Goal: Transaction & Acquisition: Purchase product/service

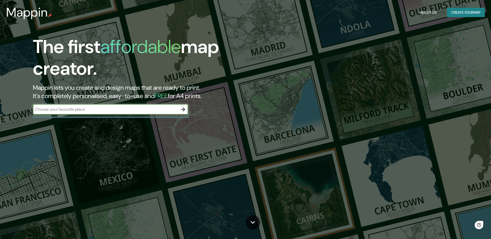
click at [126, 110] on input "text" at bounding box center [105, 109] width 145 height 6
type input "K"
type input "Krumgata 1A"
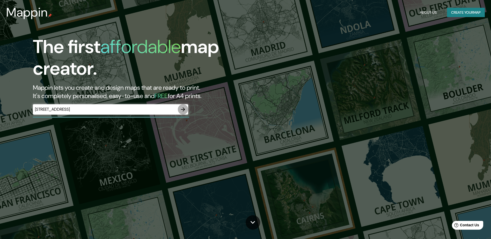
click at [183, 109] on icon "button" at bounding box center [183, 109] width 4 height 4
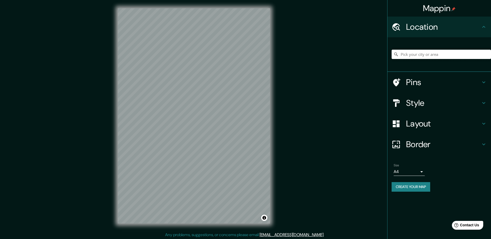
click at [430, 54] on input "Pick your city or area" at bounding box center [441, 54] width 99 height 9
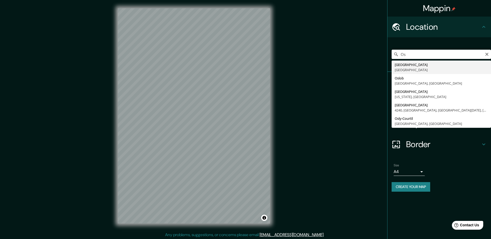
type input "O"
type input "Krumgata, 0170 Oslo, Norway"
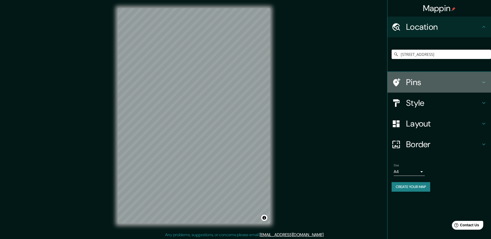
click at [418, 79] on h4 "Pins" at bounding box center [443, 82] width 75 height 10
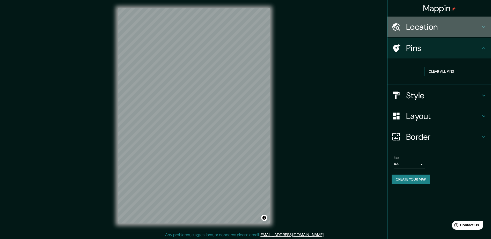
click at [422, 29] on h4 "Location" at bounding box center [443, 27] width 75 height 10
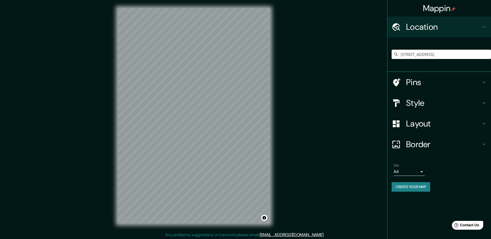
click at [418, 126] on h4 "Layout" at bounding box center [443, 124] width 75 height 10
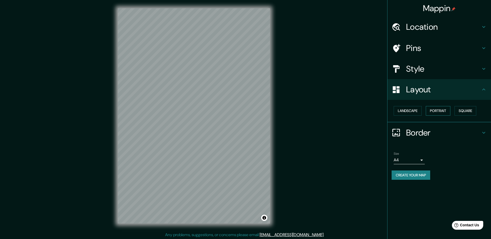
click at [450, 110] on button "Portrait" at bounding box center [438, 111] width 25 height 10
click at [416, 69] on h4 "Style" at bounding box center [443, 69] width 75 height 10
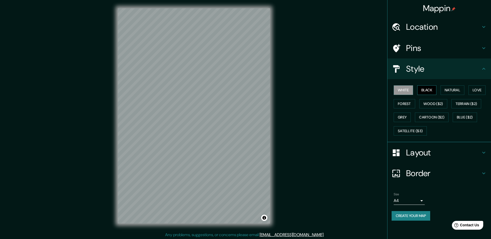
click at [426, 93] on button "Black" at bounding box center [426, 90] width 19 height 10
click at [410, 92] on button "White" at bounding box center [403, 90] width 19 height 10
click at [452, 90] on button "Natural" at bounding box center [452, 90] width 24 height 10
click at [472, 90] on button "Love" at bounding box center [476, 90] width 17 height 10
click at [411, 108] on div "White Black Natural Love Forest Wood ($2) Terrain ($2) Grey Cartoon ($2) Blue (…" at bounding box center [441, 110] width 99 height 54
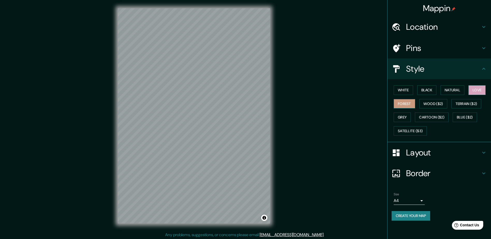
click at [406, 107] on button "Forest" at bounding box center [404, 104] width 21 height 10
click at [406, 88] on button "White" at bounding box center [403, 90] width 19 height 10
click at [422, 91] on button "Black" at bounding box center [426, 90] width 19 height 10
click at [483, 90] on button "Love" at bounding box center [476, 90] width 17 height 10
click at [406, 115] on button "Grey" at bounding box center [402, 118] width 17 height 10
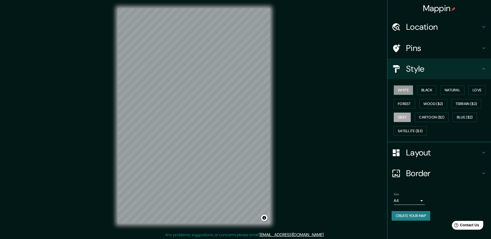
click at [401, 92] on button "White" at bounding box center [403, 90] width 19 height 10
click at [404, 115] on button "Grey" at bounding box center [402, 118] width 17 height 10
click at [452, 93] on button "Natural" at bounding box center [452, 90] width 24 height 10
click at [406, 119] on button "Grey" at bounding box center [402, 118] width 17 height 10
click at [430, 90] on button "Black" at bounding box center [426, 90] width 19 height 10
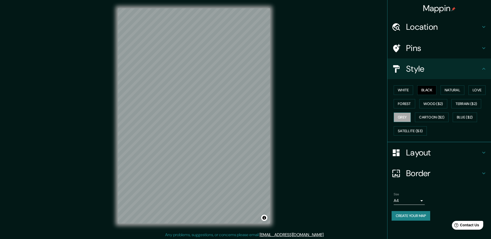
click at [394, 118] on button "Grey" at bounding box center [402, 118] width 17 height 10
click at [403, 104] on button "Forest" at bounding box center [404, 104] width 21 height 10
click at [406, 116] on button "Grey" at bounding box center [402, 118] width 17 height 10
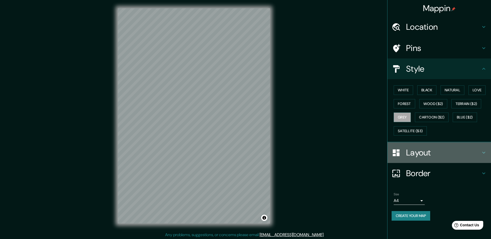
click at [440, 153] on h4 "Layout" at bounding box center [443, 153] width 75 height 10
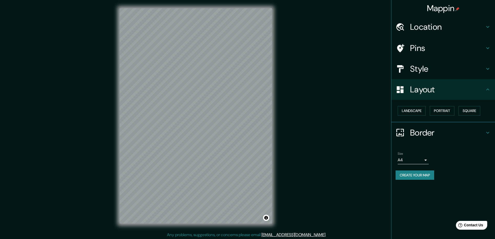
click at [421, 160] on body "Mappin Location Krumgata, 0170 Oslo, Norway Pins Style Layout Landscape Portrai…" at bounding box center [247, 119] width 495 height 239
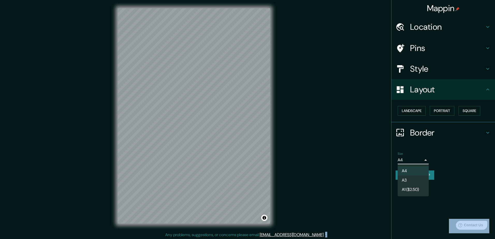
click at [421, 160] on div at bounding box center [247, 119] width 495 height 239
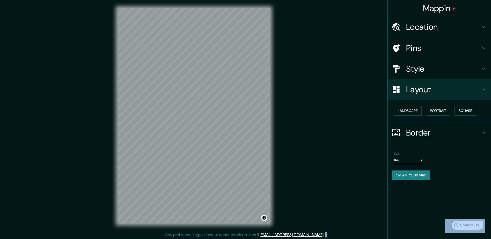
click at [421, 160] on body "Mappin Location Krumgata, 0170 Oslo, Norway Pins Style Layout Landscape Portrai…" at bounding box center [245, 119] width 491 height 239
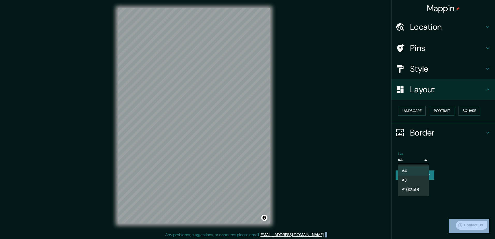
click at [414, 177] on li "A3" at bounding box center [413, 180] width 31 height 9
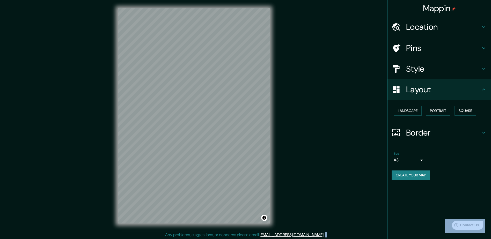
click at [410, 159] on body "Mappin Location Krumgata, 0170 Oslo, Norway Pins Style Layout Landscape Portrai…" at bounding box center [245, 119] width 491 height 239
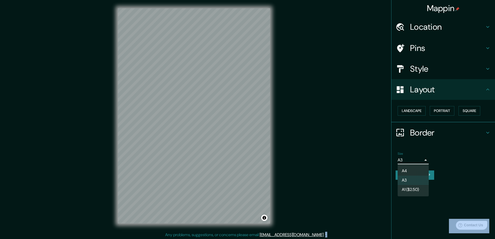
click at [410, 169] on li "A4" at bounding box center [413, 170] width 31 height 9
type input "single"
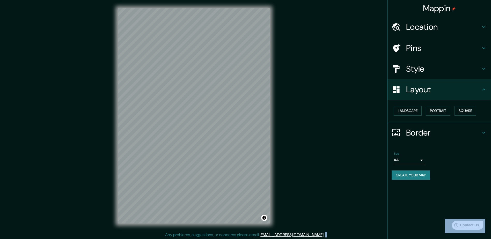
click at [428, 24] on h4 "Location" at bounding box center [443, 27] width 75 height 10
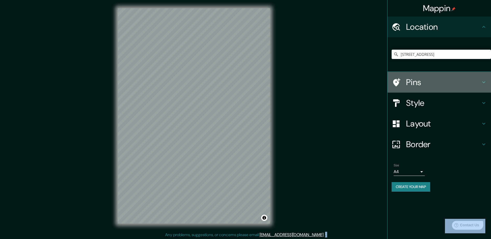
click at [438, 82] on h4 "Pins" at bounding box center [443, 82] width 75 height 10
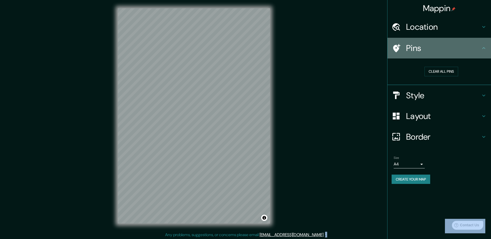
click at [399, 45] on icon at bounding box center [396, 48] width 7 height 8
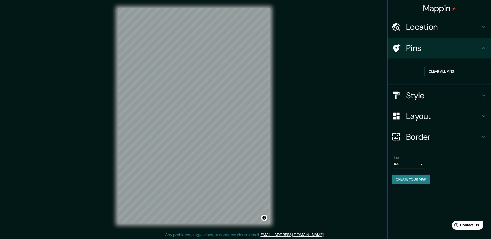
click at [315, 107] on div "Mappin Location Krumgata, 0170 Oslo, Norway Pins Clear all pins Style Layout Bo…" at bounding box center [245, 120] width 491 height 240
click at [265, 47] on div at bounding box center [263, 47] width 4 height 4
click at [265, 46] on div at bounding box center [263, 47] width 4 height 4
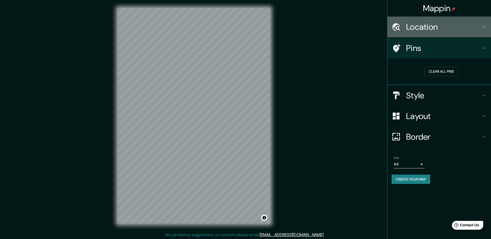
click at [421, 30] on h4 "Location" at bounding box center [443, 27] width 75 height 10
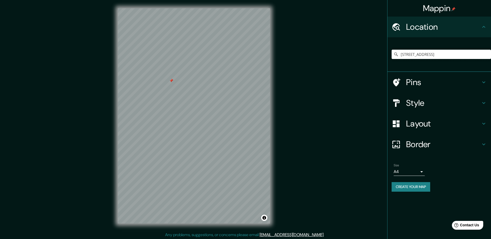
drag, startPoint x: 464, startPoint y: 55, endPoint x: 395, endPoint y: 49, distance: 69.3
click at [395, 49] on div "Krumgata, 0170 Oslo, Norway" at bounding box center [441, 54] width 99 height 26
drag, startPoint x: 401, startPoint y: 54, endPoint x: 495, endPoint y: 55, distance: 93.7
click at [491, 55] on html "Mappin Location Pilestredet Park 22, 0176 Oslo, Norway Pins Style Layout Border…" at bounding box center [245, 119] width 491 height 239
drag, startPoint x: 401, startPoint y: 55, endPoint x: 471, endPoint y: 54, distance: 70.1
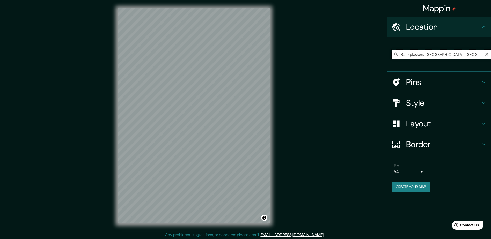
click at [471, 54] on input "Bankplassen, 0151 Oslo, Norway" at bounding box center [441, 54] width 99 height 9
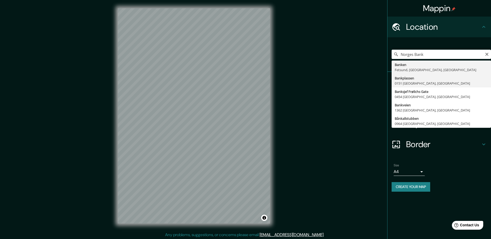
type input "Bankplassen, 0151 Oslo, Norway"
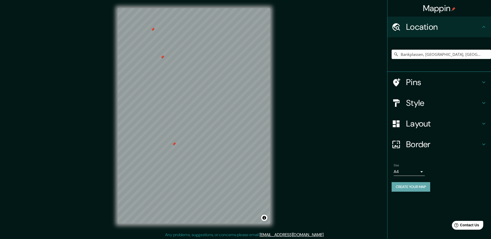
click at [423, 185] on button "Create your map" at bounding box center [411, 187] width 39 height 10
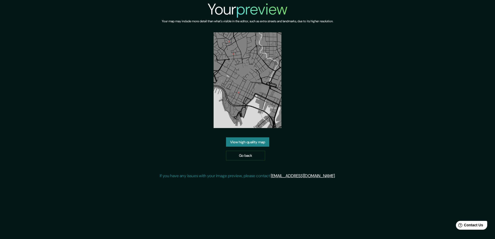
click at [253, 137] on link "View high quality map" at bounding box center [247, 142] width 43 height 10
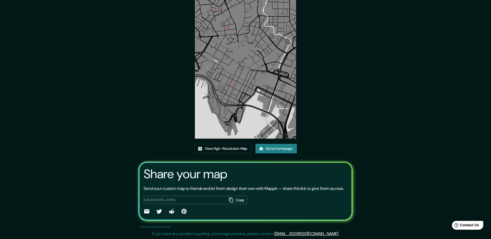
scroll to position [34, 0]
click at [227, 144] on link "View High-Resolution Map" at bounding box center [222, 149] width 57 height 10
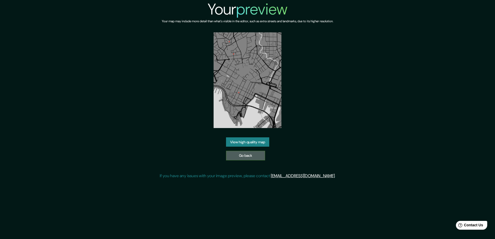
click at [240, 151] on link "Go back" at bounding box center [245, 156] width 39 height 10
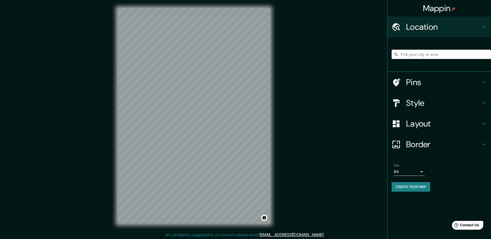
click at [410, 56] on input "Pick your city or area" at bounding box center [441, 54] width 99 height 9
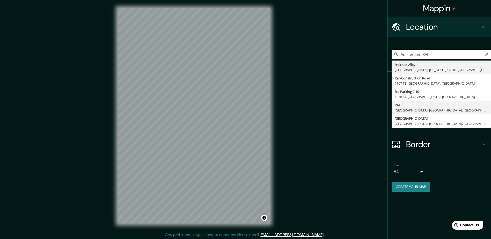
type input "RAI, Amsterdam, North Holland, Netherlands"
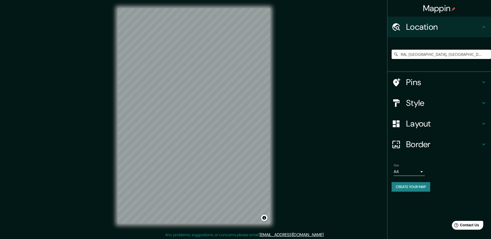
drag, startPoint x: 400, startPoint y: 56, endPoint x: 496, endPoint y: 54, distance: 95.8
click at [491, 54] on html "Mappin Location RAI, Amsterdam, North Holland, Netherlands Pins Style Layout Bo…" at bounding box center [245, 119] width 491 height 239
paste input "Europaboulevard 2b"
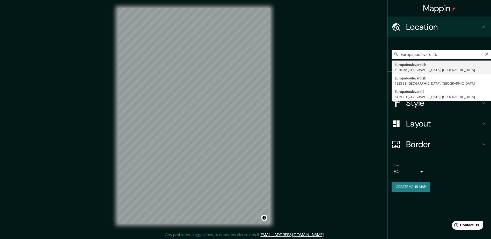
type input "Europaboulevard 2b, 1078 RV Amsterdam, Netherlands"
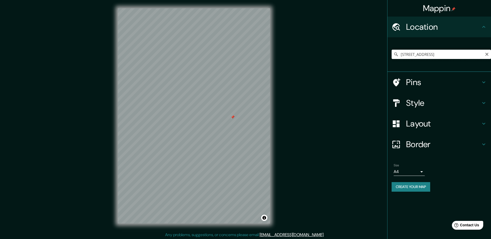
scroll to position [0, 19]
drag, startPoint x: 401, startPoint y: 53, endPoint x: 491, endPoint y: 53, distance: 90.1
click at [491, 53] on html "Mappin Location Europaboulevard 2b, 1078 RV Amsterdam, Netherlands Pins Style L…" at bounding box center [245, 119] width 491 height 239
type input "a"
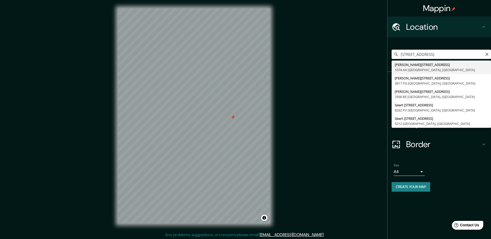
type input "Van Woustraat 23, 1074 AA Amsterdam, Netherlands"
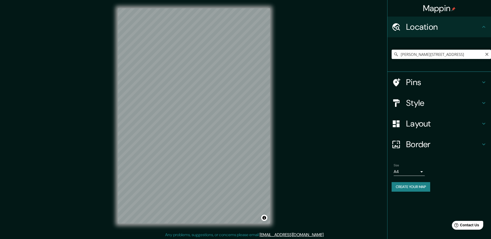
click at [444, 55] on input "Van Woustraat 23, 1074 AA Amsterdam, Netherlands" at bounding box center [441, 54] width 99 height 9
click at [486, 54] on icon "Clear" at bounding box center [486, 54] width 3 height 3
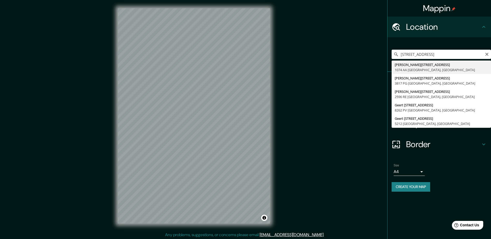
type input "Van Woustraat 23, 1074 AA Amsterdam, Netherlands"
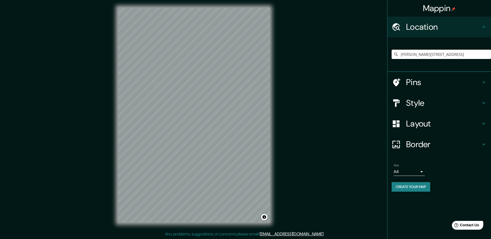
scroll to position [1, 0]
click at [428, 105] on h4 "Style" at bounding box center [443, 103] width 75 height 10
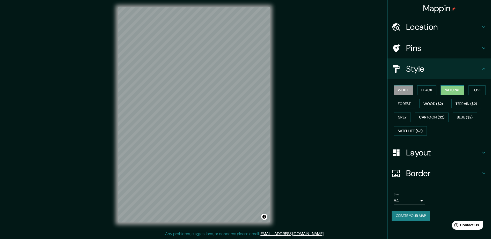
click at [460, 86] on button "Natural" at bounding box center [452, 90] width 24 height 10
click at [479, 89] on button "Love" at bounding box center [476, 90] width 17 height 10
click at [443, 94] on button "Natural" at bounding box center [452, 90] width 24 height 10
click at [403, 115] on button "Grey" at bounding box center [402, 118] width 17 height 10
click at [401, 106] on button "Forest" at bounding box center [404, 104] width 21 height 10
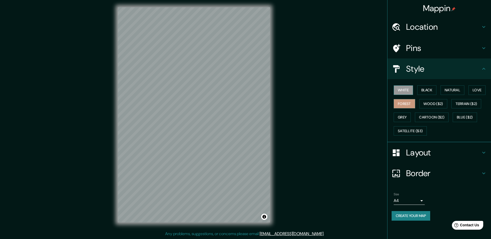
click at [397, 89] on button "White" at bounding box center [403, 90] width 19 height 10
click at [420, 88] on button "Black" at bounding box center [426, 90] width 19 height 10
click at [407, 93] on button "White" at bounding box center [403, 90] width 19 height 10
click at [403, 119] on button "Grey" at bounding box center [402, 118] width 17 height 10
click at [398, 92] on button "White" at bounding box center [403, 90] width 19 height 10
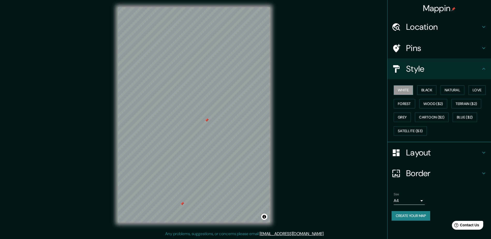
click at [399, 217] on button "Create your map" at bounding box center [411, 216] width 39 height 10
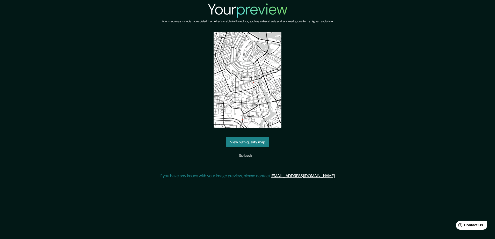
click at [240, 138] on link "View high quality map" at bounding box center [247, 142] width 43 height 10
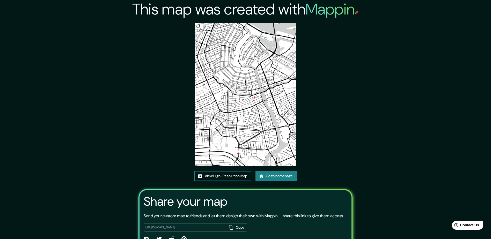
click at [241, 176] on link "View High-Resolution Map" at bounding box center [222, 176] width 57 height 10
click at [271, 171] on link "Go to homepage" at bounding box center [275, 176] width 41 height 10
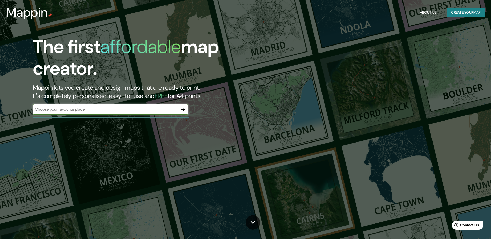
click at [117, 113] on div "​" at bounding box center [110, 109] width 155 height 10
type input "Merton Street 17"
click at [186, 106] on button "button" at bounding box center [183, 109] width 10 height 10
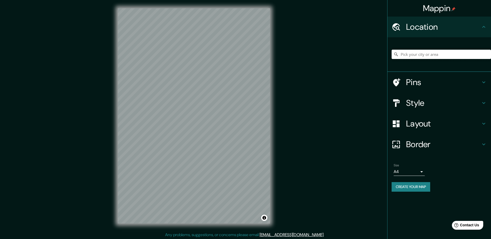
click at [404, 53] on input "Pick your city or area" at bounding box center [441, 54] width 99 height 9
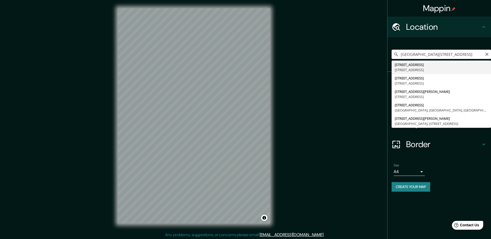
type input "17 Merton Street, Oxford, OX1 4JE, United Kingdom"
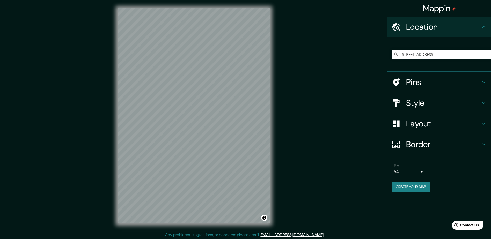
click at [403, 82] on div at bounding box center [399, 82] width 14 height 9
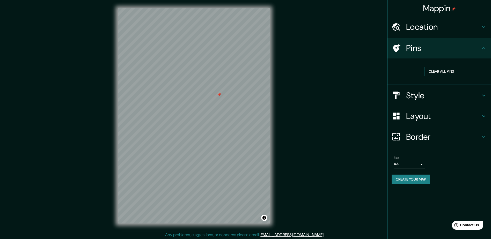
click at [420, 134] on h4 "Border" at bounding box center [443, 137] width 75 height 10
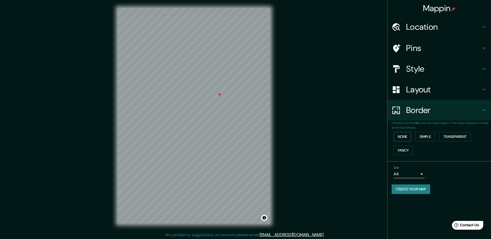
click at [404, 136] on button "None" at bounding box center [403, 137] width 18 height 10
click at [425, 136] on button "Simple" at bounding box center [425, 137] width 20 height 10
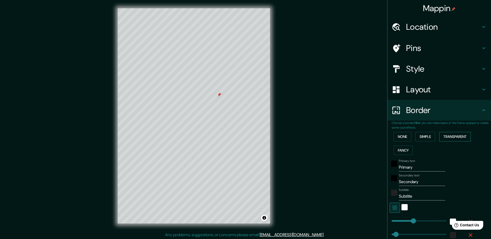
click at [456, 139] on button "Transparent" at bounding box center [455, 137] width 32 height 10
click at [424, 137] on button "Simple" at bounding box center [425, 137] width 20 height 10
click at [449, 137] on button "Transparent" at bounding box center [455, 137] width 32 height 10
click at [402, 149] on button "Fancy" at bounding box center [403, 151] width 19 height 10
click at [451, 137] on button "Transparent" at bounding box center [455, 137] width 32 height 10
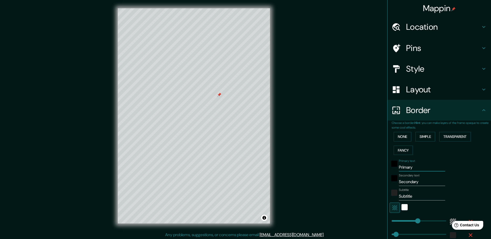
drag, startPoint x: 409, startPoint y: 167, endPoint x: 388, endPoint y: 167, distance: 21.2
click at [389, 167] on div "Primary text Primary" at bounding box center [431, 165] width 85 height 12
click at [424, 182] on input "Secondary" at bounding box center [422, 182] width 46 height 8
drag, startPoint x: 424, startPoint y: 182, endPoint x: 379, endPoint y: 182, distance: 44.5
click at [379, 182] on div "Mappin Location 17 Merton Street, Oxford, OX1 4JE, United Kingdom Pins Style La…" at bounding box center [245, 120] width 491 height 240
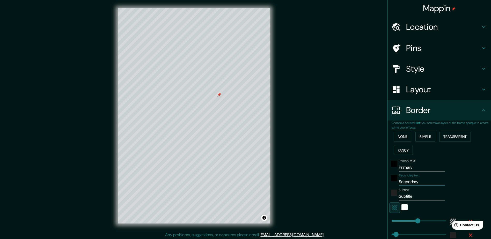
type input "O"
type input "282"
type input "47"
type input "Ox"
type input "282"
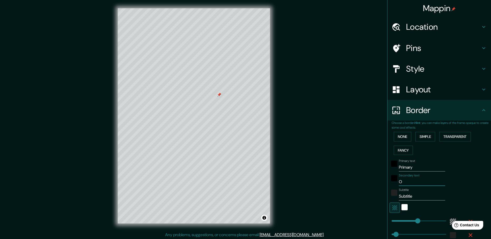
type input "47"
type input "Oxf"
type input "282"
type input "47"
type input "Oxfo"
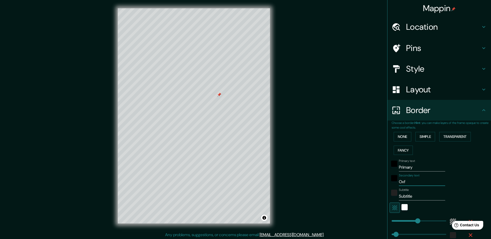
type input "282"
type input "47"
type input "Oxfor"
type input "282"
type input "47"
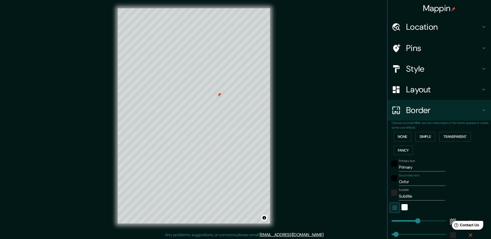
type input "Oxford"
type input "282"
type input "47"
type input "Oxford"
drag, startPoint x: 419, startPoint y: 197, endPoint x: 372, endPoint y: 197, distance: 46.8
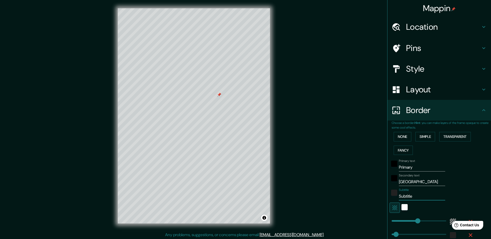
click at [372, 197] on div "Mappin Location 17 Merton Street, Oxford, OX1 4JE, United Kingdom Pins Style La…" at bounding box center [245, 120] width 491 height 240
type input "282"
type input "47"
type input "U"
type input "282"
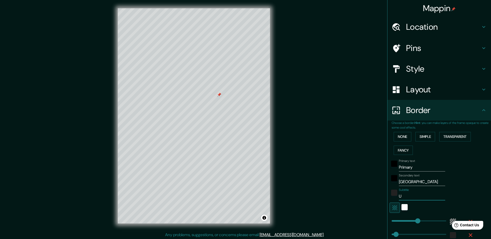
type input "47"
type input "Un"
type input "282"
type input "47"
type input "Uni"
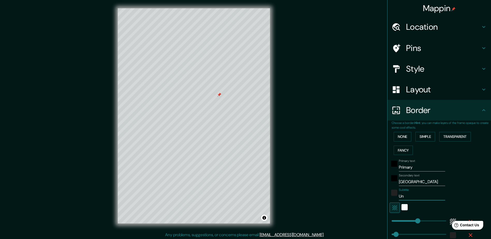
type input "282"
type input "47"
type input "Unit"
type input "282"
type input "47"
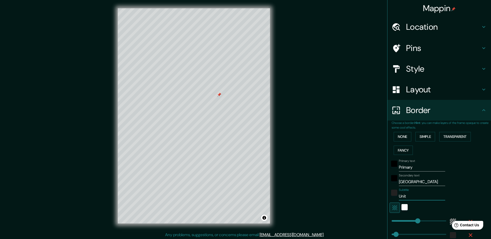
type input "Unite"
type input "282"
type input "47"
type input "United"
type input "282"
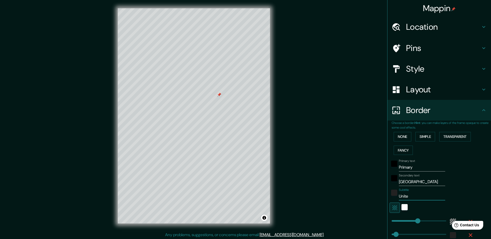
type input "47"
type input "United"
type input "282"
type input "47"
type input "United K"
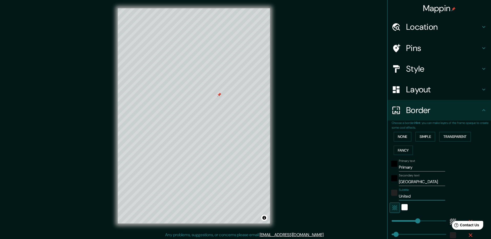
type input "282"
type input "47"
type input "United Ko"
type input "282"
type input "47"
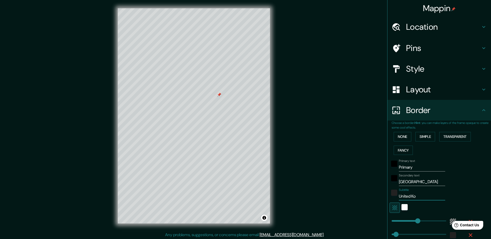
type input "United K"
type input "282"
type input "47"
type input "United Ki"
type input "282"
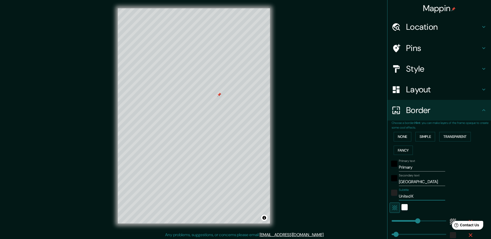
type input "47"
type input "United Kin"
type input "282"
type input "47"
type input "United King"
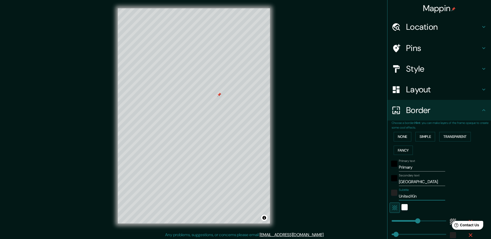
type input "282"
type input "47"
type input "United Kingd"
type input "282"
type input "47"
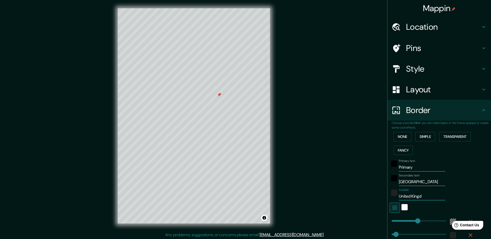
type input "United Kingdo"
type input "282"
type input "47"
type input "United Kingdom"
type input "282"
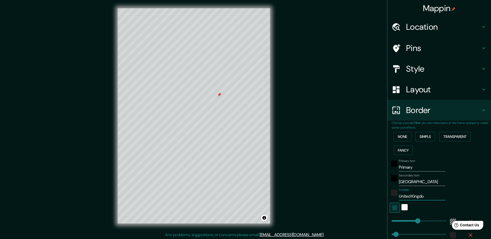
type input "47"
type input "United Kingdom"
click at [428, 167] on input "Primary" at bounding box center [422, 167] width 46 height 8
type input "Primar"
type input "282"
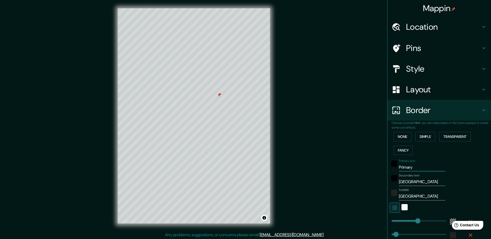
type input "47"
type input "P"
type input "282"
type input "47"
type input "L"
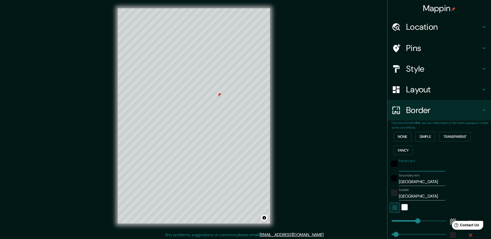
type input "282"
type input "47"
type input "Lo"
type input "282"
type input "47"
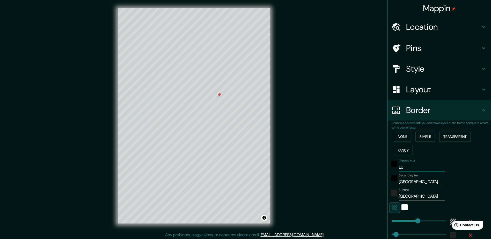
type input "Lov"
type input "282"
type input "47"
type input "Lovi"
type input "282"
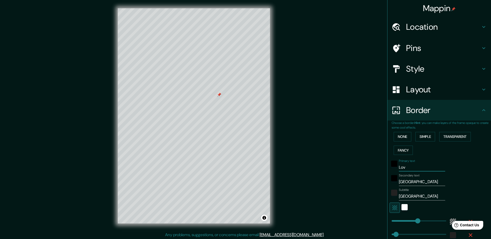
type input "47"
type input "Lovis"
type input "282"
type input "47"
type input "Lovisa"
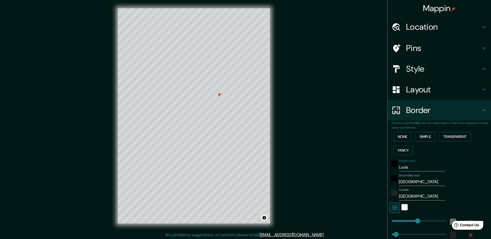
type input "282"
type input "47"
type input "Lovis"
type input "282"
type input "47"
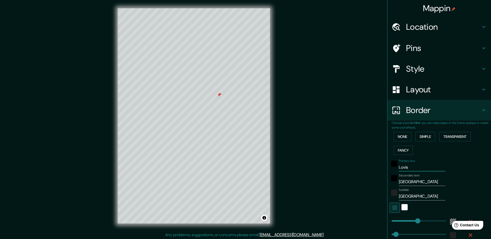
type input "Lovi"
type input "282"
type input "47"
type input "Lov"
type input "282"
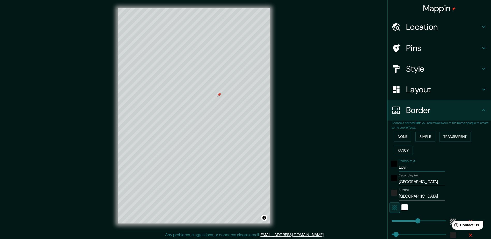
type input "47"
type input "Lo"
type input "282"
type input "47"
type input "L"
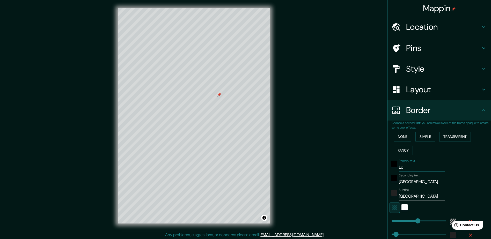
type input "282"
type input "47"
type input "282"
type input "47"
type input "W"
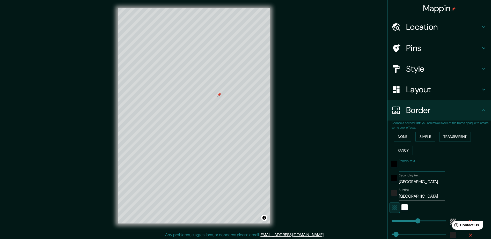
type input "282"
type input "47"
type input "Wh"
type input "282"
type input "47"
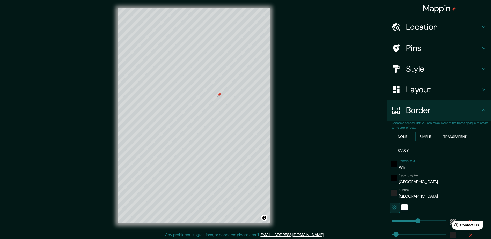
type input "Whe"
type input "282"
type input "47"
type input "Wher"
type input "282"
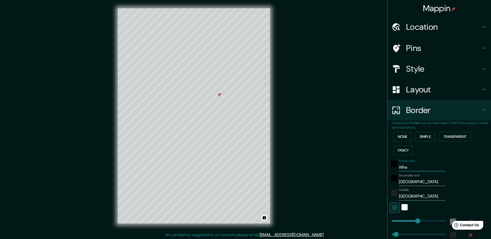
type input "47"
type input "Where"
type input "282"
type input "47"
type input "Wher"
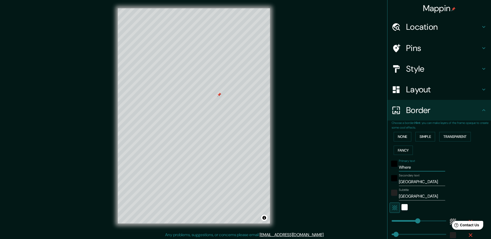
type input "282"
type input "47"
type input "Wh"
type input "282"
type input "47"
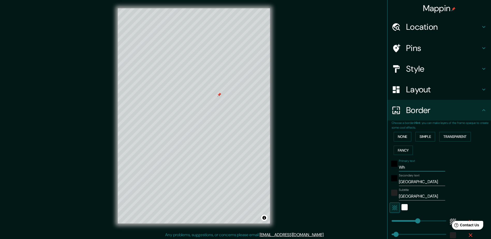
type input "W"
type input "282"
type input "47"
type input "282"
type input "47"
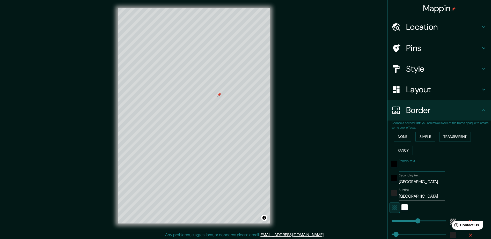
type input "A"
type input "282"
type input "47"
type input "282"
type input "47"
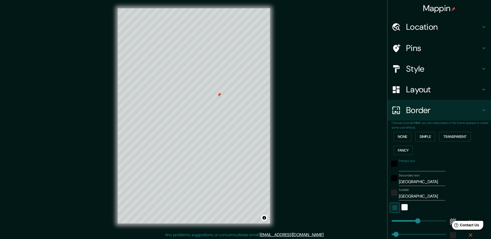
type input "W"
type input "282"
type input "47"
type input "Wh"
type input "282"
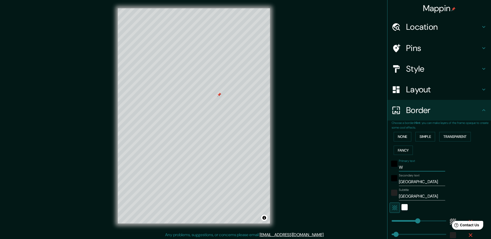
type input "47"
type input "Whe"
type input "282"
type input "47"
type input "Wher"
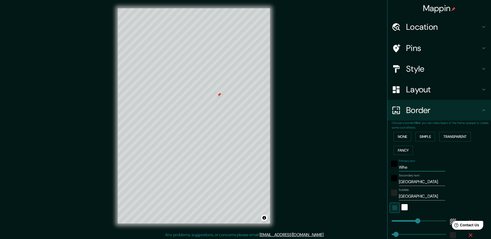
type input "282"
type input "47"
type input "Where"
type input "282"
type input "47"
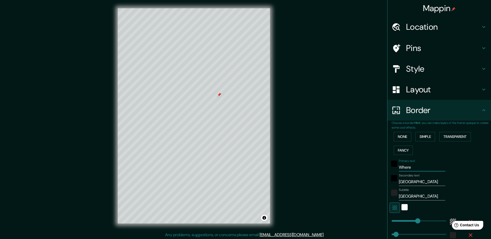
type input "Where"
type input "282"
type input "47"
type input "Where i"
type input "282"
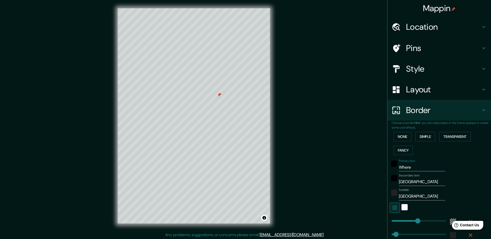
type input "47"
type input "Where it"
type input "282"
type input "47"
type input "Where it"
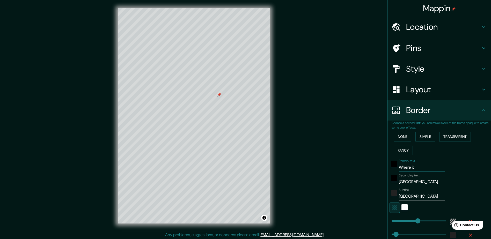
type input "282"
type input "47"
type input "Where it g"
type input "282"
type input "47"
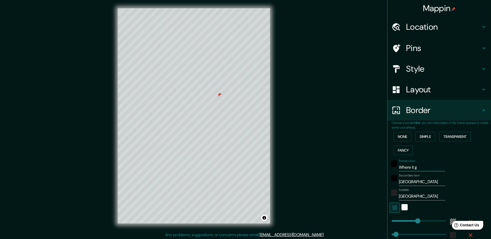
type input "Where it gr"
type input "282"
type input "47"
type input "Where it gre"
type input "282"
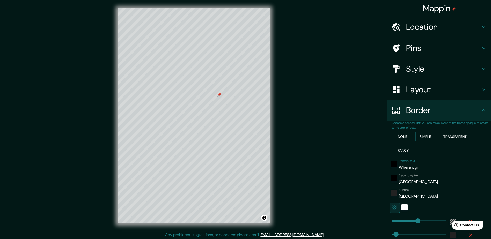
type input "47"
type input "Where it grew"
type input "282"
type input "47"
type input "Where it gre"
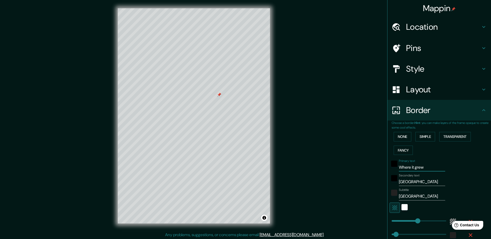
type input "282"
type input "47"
type input "Where"
type input "282"
type input "47"
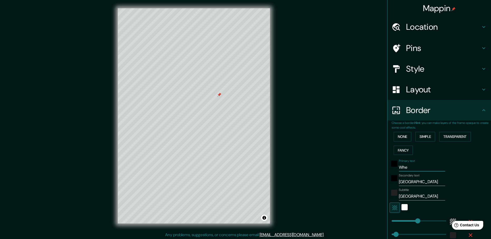
type input "Wh"
type input "282"
type input "47"
type input "W"
type input "282"
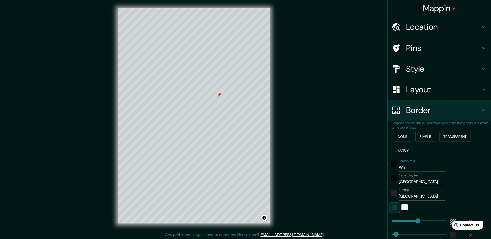
type input "47"
click at [335, 163] on div "Mappin Location 17 Merton Street, Oxford, OX1 4JE, United Kingdom Pins Style La…" at bounding box center [245, 120] width 491 height 240
click at [192, 126] on div at bounding box center [190, 126] width 4 height 4
click at [416, 92] on h4 "Layout" at bounding box center [443, 89] width 75 height 10
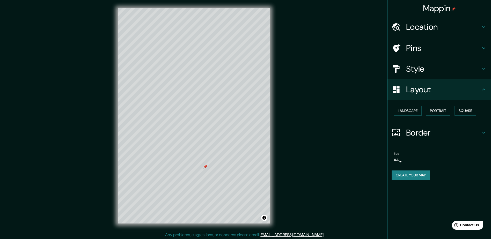
click at [422, 72] on h4 "Style" at bounding box center [443, 69] width 75 height 10
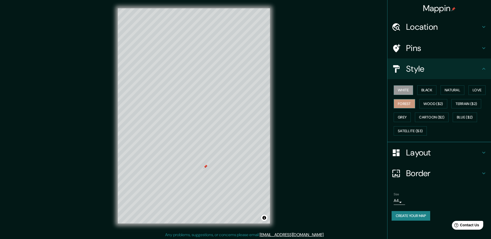
click at [398, 105] on button "Forest" at bounding box center [404, 104] width 21 height 10
click at [401, 90] on button "White" at bounding box center [403, 90] width 19 height 10
click at [402, 119] on button "Grey" at bounding box center [402, 118] width 17 height 10
click at [432, 92] on button "Black" at bounding box center [426, 90] width 19 height 10
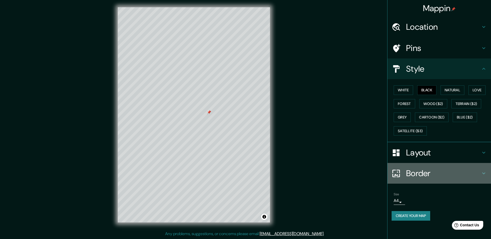
click at [414, 171] on h4 "Border" at bounding box center [443, 173] width 75 height 10
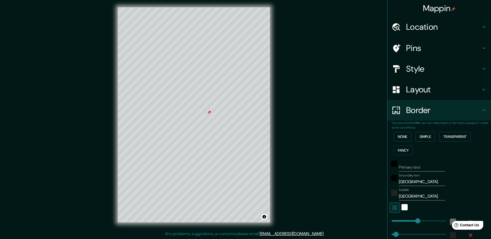
click at [417, 167] on input "Primary text" at bounding box center [422, 167] width 46 height 8
click at [313, 185] on div "Mappin Location 17 Merton Street, Oxford, OX1 4JE, United Kingdom Pins Style La…" at bounding box center [245, 119] width 491 height 240
drag, startPoint x: 415, startPoint y: 166, endPoint x: 383, endPoint y: 167, distance: 31.8
click at [387, 167] on div "Mappin Location 17 Merton Street, Oxford, OX1 4JE, United Kingdom Pins Style La…" at bounding box center [439, 119] width 104 height 239
click at [402, 210] on div "white" at bounding box center [404, 207] width 6 height 6
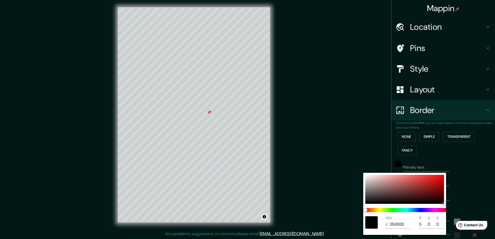
drag, startPoint x: 442, startPoint y: 202, endPoint x: 443, endPoint y: 206, distance: 4.3
click at [443, 206] on div "HEX # 050000 R 5 G 0 B 0" at bounding box center [404, 204] width 83 height 62
click at [462, 190] on div at bounding box center [247, 119] width 495 height 239
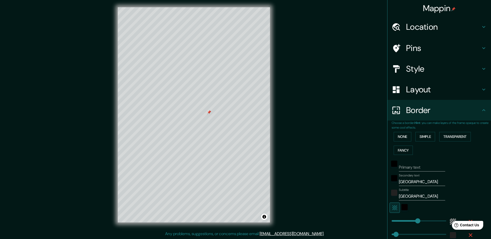
click at [392, 206] on icon "button" at bounding box center [394, 207] width 5 height 5
click at [401, 207] on div "white" at bounding box center [404, 207] width 6 height 6
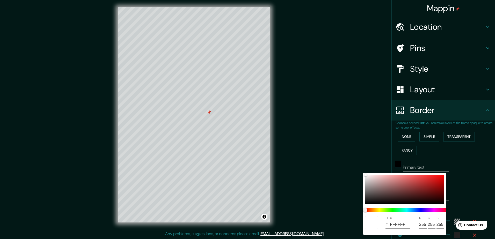
click at [492, 189] on div at bounding box center [247, 119] width 495 height 239
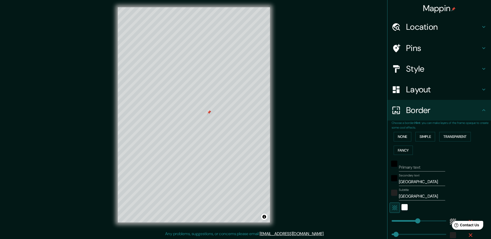
click at [330, 189] on div "Mappin Location 17 Merton Street, Oxford, OX1 4JE, United Kingdom Pins Style La…" at bounding box center [245, 119] width 491 height 240
drag, startPoint x: 861, startPoint y: 439, endPoint x: 446, endPoint y: 220, distance: 469.8
drag, startPoint x: 439, startPoint y: 221, endPoint x: 372, endPoint y: 217, distance: 67.1
drag, startPoint x: 388, startPoint y: 221, endPoint x: 403, endPoint y: 221, distance: 15.0
drag, startPoint x: 402, startPoint y: 222, endPoint x: 411, endPoint y: 222, distance: 8.5
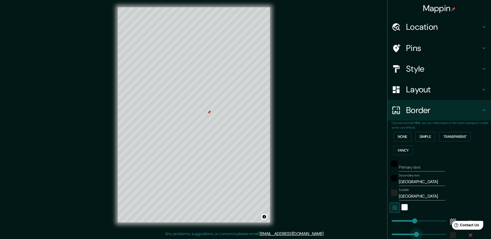
drag, startPoint x: 391, startPoint y: 235, endPoint x: 413, endPoint y: 235, distance: 21.5
drag, startPoint x: 413, startPoint y: 235, endPoint x: 367, endPoint y: 235, distance: 45.6
drag, startPoint x: 387, startPoint y: 234, endPoint x: 369, endPoint y: 234, distance: 18.6
click at [369, 234] on div "Mappin Location 17 Merton Street, Oxford, OX1 4JE, United Kingdom Pins Style La…" at bounding box center [245, 119] width 491 height 240
drag, startPoint x: 410, startPoint y: 222, endPoint x: 399, endPoint y: 222, distance: 11.1
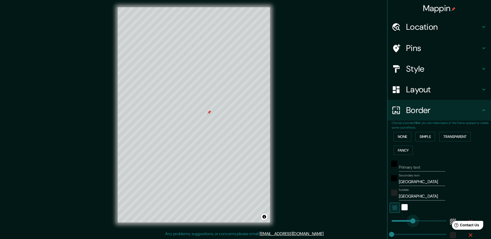
drag, startPoint x: 399, startPoint y: 222, endPoint x: 409, endPoint y: 221, distance: 10.1
drag, startPoint x: 416, startPoint y: 221, endPoint x: 423, endPoint y: 221, distance: 7.5
drag, startPoint x: 423, startPoint y: 221, endPoint x: 435, endPoint y: 220, distance: 11.7
drag, startPoint x: 435, startPoint y: 220, endPoint x: 443, endPoint y: 220, distance: 8.0
click at [411, 183] on input "Oxford" at bounding box center [422, 182] width 46 height 8
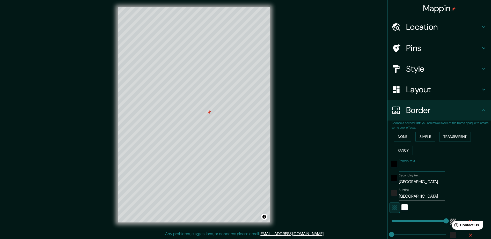
click at [407, 168] on input "Primary text" at bounding box center [422, 167] width 46 height 8
click at [329, 165] on div "Mappin Location 17 Merton Street, Oxford, OX1 4JE, United Kingdom Pins Style La…" at bounding box center [245, 119] width 491 height 240
drag, startPoint x: 441, startPoint y: 221, endPoint x: 349, endPoint y: 222, distance: 92.4
click at [330, 218] on div "Mappin Location 17 Merton Street, Oxford, OX1 4JE, United Kingdom Pins Style La…" at bounding box center [245, 119] width 491 height 240
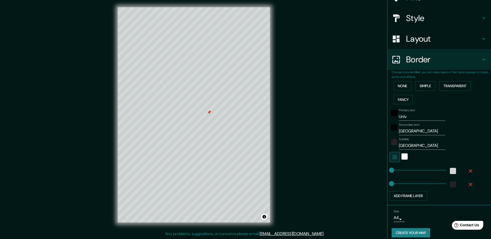
scroll to position [55, 0]
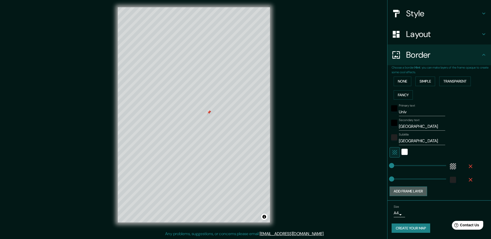
click at [402, 194] on button "Add frame layer" at bounding box center [408, 192] width 38 height 10
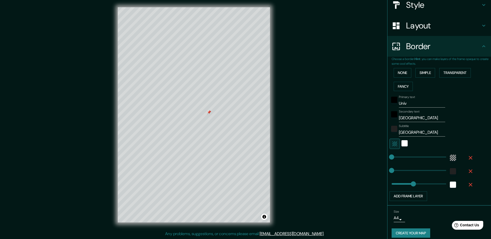
scroll to position [69, 0]
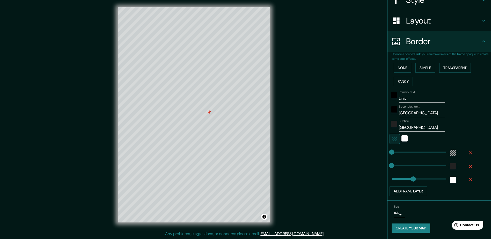
click at [362, 143] on div "Mappin Location 17 Merton Street, Oxford, OX1 4JE, United Kingdom Pins Style La…" at bounding box center [245, 119] width 491 height 240
click at [451, 180] on div "white" at bounding box center [453, 180] width 6 height 6
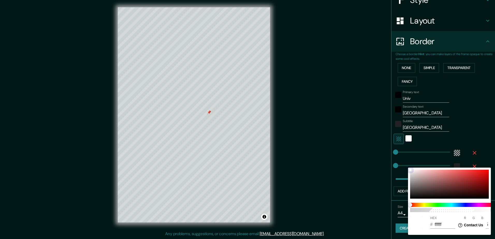
click at [487, 196] on div at bounding box center [449, 184] width 79 height 29
click at [349, 189] on div at bounding box center [247, 119] width 495 height 239
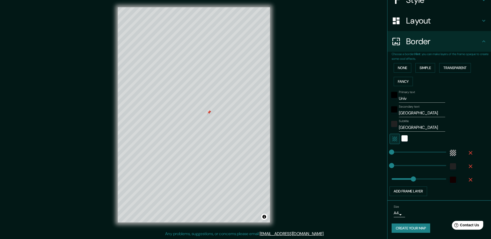
click at [415, 231] on button "Create your map" at bounding box center [411, 229] width 39 height 10
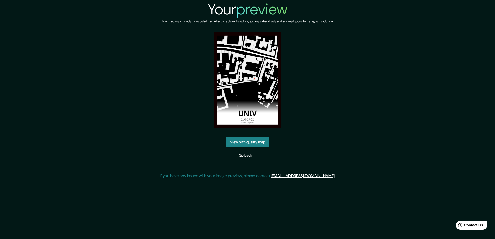
click at [247, 142] on link "View high quality map" at bounding box center [247, 142] width 43 height 10
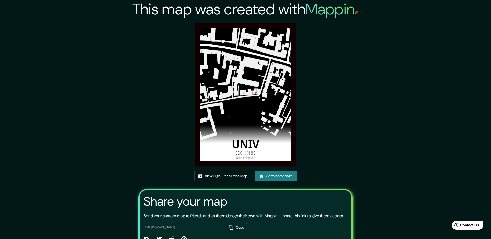
click at [227, 171] on div "This map was created with Mappin View High-Resolution Map Go to homepage Share …" at bounding box center [245, 133] width 226 height 267
click at [226, 175] on link "View High-Resolution Map" at bounding box center [222, 176] width 57 height 10
click at [265, 173] on link "Go to homepage" at bounding box center [275, 176] width 41 height 10
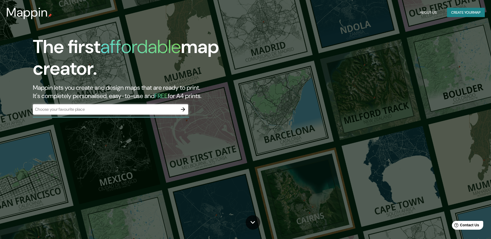
click at [78, 113] on div "​" at bounding box center [110, 109] width 155 height 10
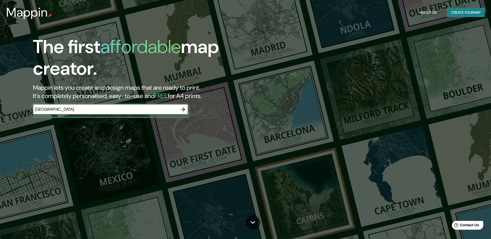
type input "[GEOGRAPHIC_DATA]"
click at [183, 110] on icon "button" at bounding box center [183, 109] width 4 height 4
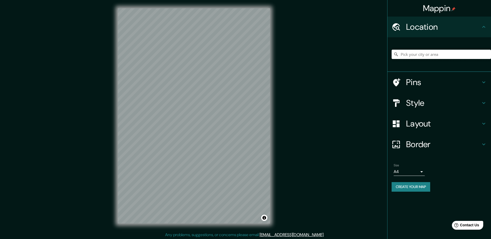
click at [428, 54] on input "Pick your city or area" at bounding box center [441, 54] width 99 height 9
paste input "Europaboulevard 2b, 1078 RV Amsterdam"
type input "Europaboulevard 2b, 1078 RV Amsterdam, Netherlands"
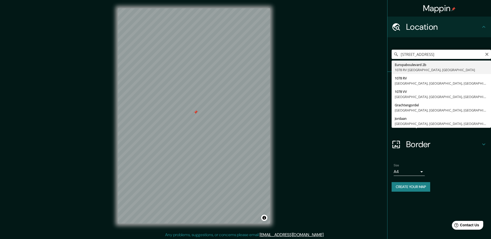
scroll to position [0, 19]
drag, startPoint x: 401, startPoint y: 56, endPoint x: 496, endPoint y: 55, distance: 94.7
click at [491, 55] on html "Mappin Location Europaboulevard 2b, 1078 RV Amsterdam, Netherlands Europaboulev…" at bounding box center [245, 119] width 491 height 239
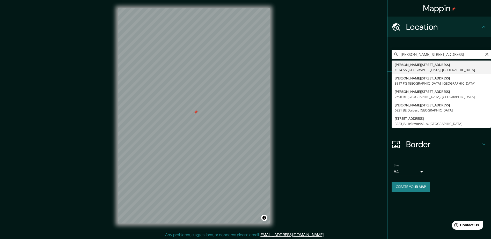
type input "Van Woustraat 23, 1074 AA Amsterdam, Netherlands"
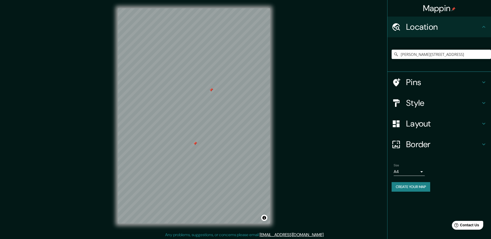
click at [426, 148] on h4 "Border" at bounding box center [443, 144] width 75 height 10
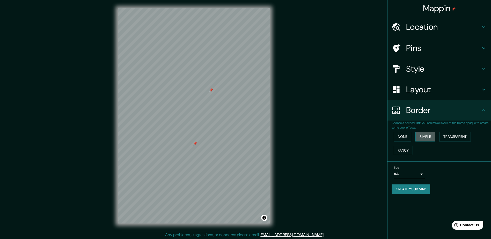
click at [421, 137] on button "Simple" at bounding box center [425, 137] width 20 height 10
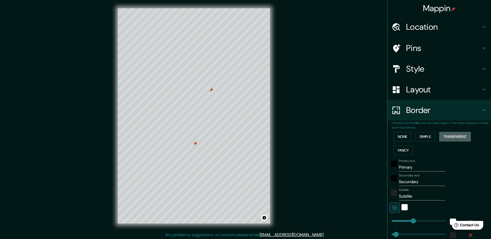
click at [445, 136] on button "Transparent" at bounding box center [455, 137] width 32 height 10
drag, startPoint x: 410, startPoint y: 167, endPoint x: 364, endPoint y: 167, distance: 45.5
click at [364, 167] on div "Mappin Location Van Woustraat 23, 1074 AA Amsterdam, Netherlands Pins Style Lay…" at bounding box center [245, 120] width 491 height 240
type input "W"
type input "282"
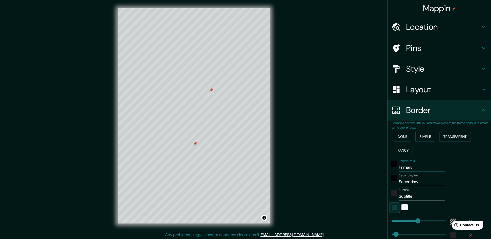
type input "47"
type input "Wh"
type input "282"
type input "47"
type input "Whe"
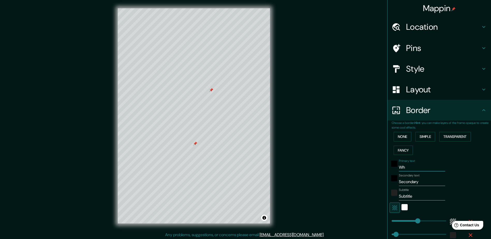
type input "282"
type input "47"
type input "Wher"
type input "282"
type input "47"
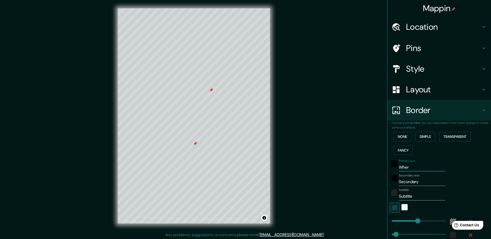
type input "Where"
type input "282"
type input "47"
type input "Where"
type input "282"
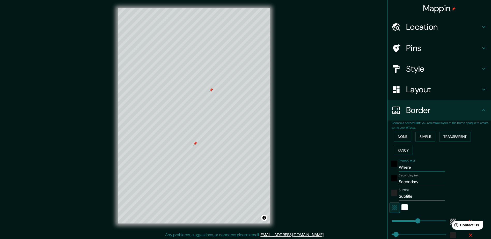
type input "47"
type input "Where t"
type input "282"
type input "47"
type input "Where th"
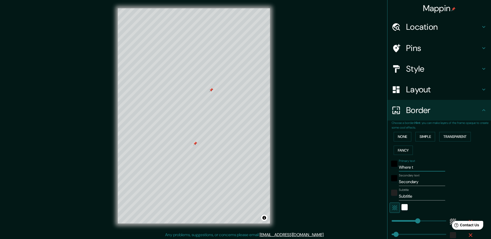
type input "282"
type input "47"
type input "Where the"
type input "282"
type input "47"
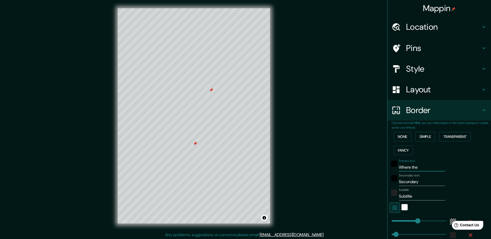
type input "Where the"
type input "282"
type input "47"
type input "Where the M"
type input "282"
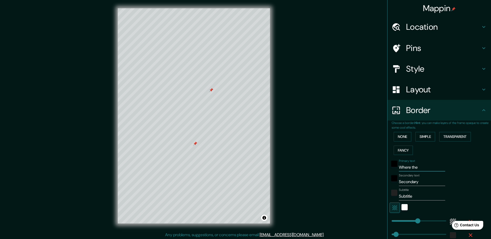
type input "47"
type input "Where the Ma"
type input "282"
type input "47"
type input "Where the Mag"
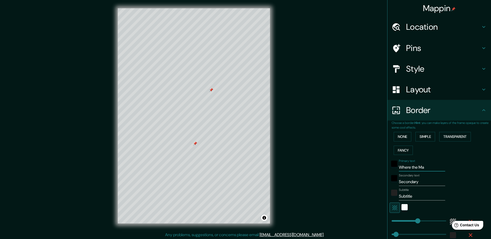
type input "282"
type input "47"
type input "Where the Ma"
type input "282"
type input "47"
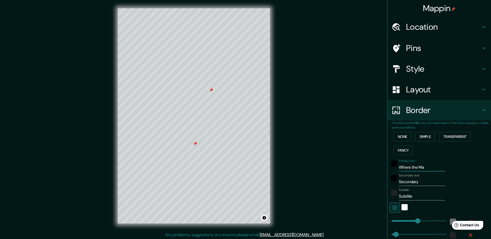
type input "Where the M"
type input "282"
type input "47"
type input "Wher"
type input "282"
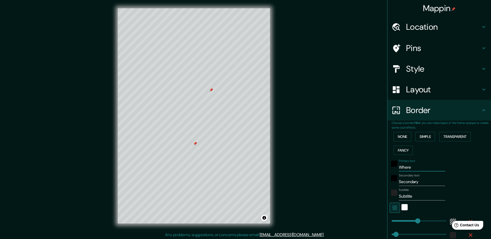
type input "47"
type input "Whe"
type input "282"
type input "47"
type input "Wh"
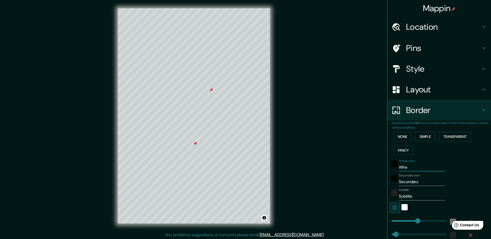
type input "282"
type input "47"
type input "W"
type input "282"
type input "47"
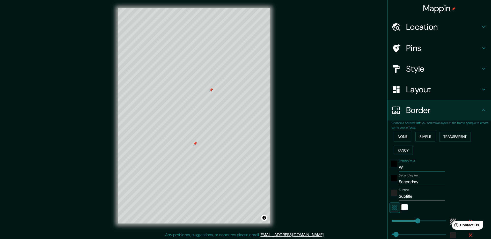
type input "282"
type input "47"
type input "A"
type input "282"
type input "47"
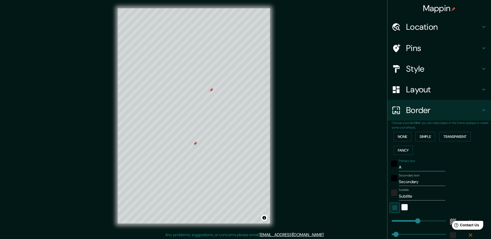
type input "Am"
type input "282"
type input "47"
type input "Ams"
type input "282"
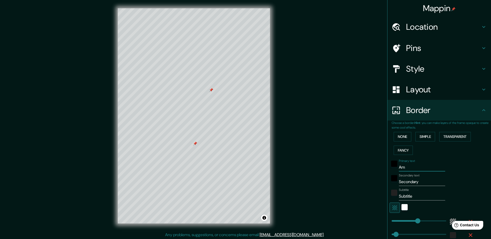
type input "47"
type input "Amst"
type input "282"
type input "47"
type input "Amste"
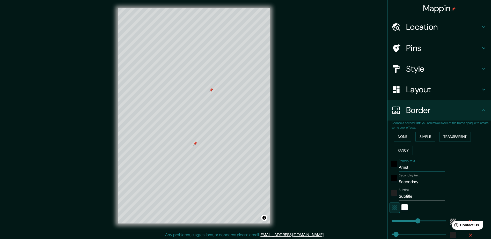
type input "282"
type input "47"
type input "Amster"
type input "282"
type input "47"
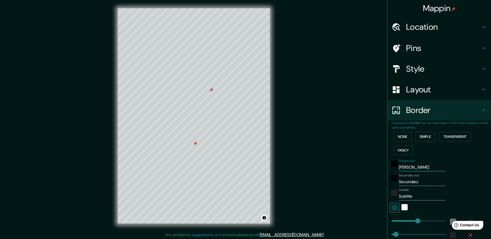
type input "Amsterd"
type input "282"
type input "47"
type input "Amsterda"
type input "282"
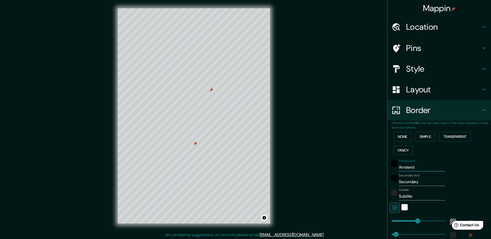
type input "47"
type input "Amsterdan"
type input "282"
type input "47"
type input "Amsterda"
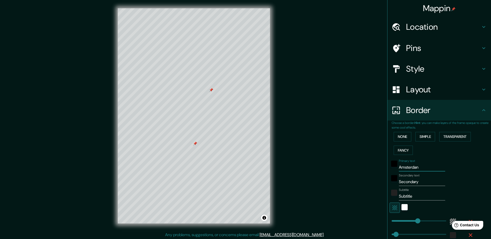
type input "282"
type input "47"
type input "Am"
type input "282"
type input "47"
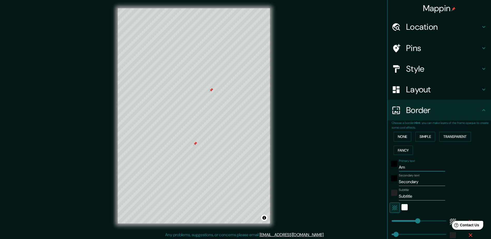
type input "A"
type input "282"
type input "47"
type input "282"
type input "47"
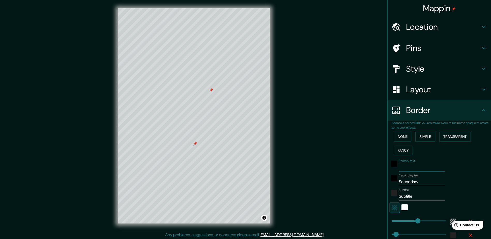
type input "F"
type input "282"
type input "47"
type input "Fi"
type input "282"
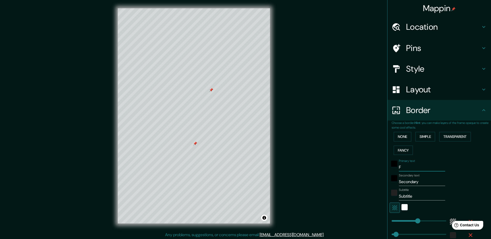
type input "47"
type input "Fir"
type input "282"
type input "47"
type input "Firs"
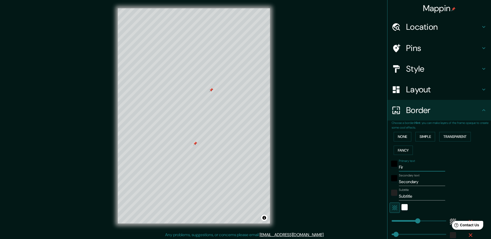
type input "282"
type input "47"
type input "First"
type input "282"
type input "47"
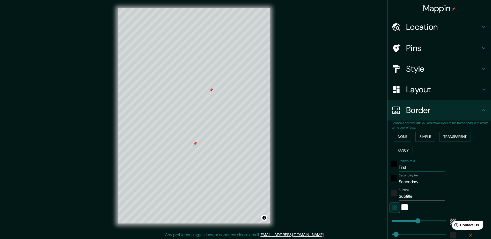
type input "First"
type input "282"
type input "47"
type input "First D"
type input "282"
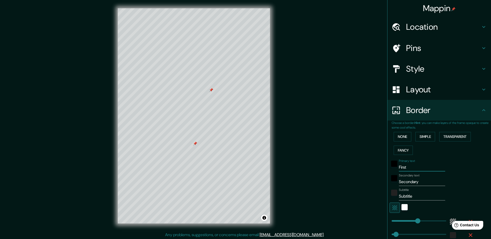
type input "47"
type input "First Da"
type input "282"
type input "47"
type input "First Dat"
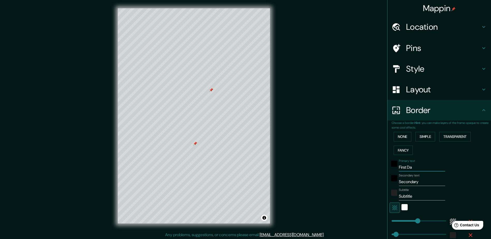
type input "282"
type input "47"
type input "First Data"
type input "282"
type input "47"
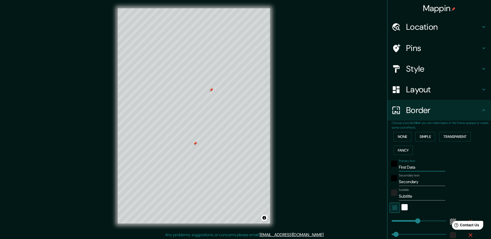
type input "First Dat"
type input "282"
type input "47"
type input "First Date"
type input "282"
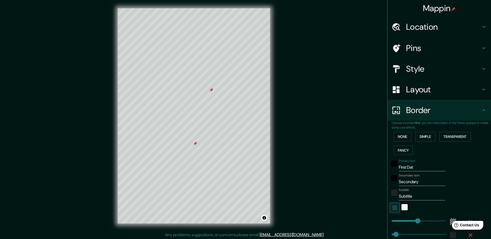
type input "47"
click at [399, 168] on input "First Date" at bounding box center [422, 167] width 46 height 8
type input "OFirst Date"
type input "282"
type input "47"
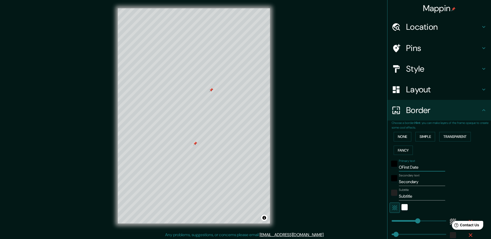
type input "OuFirst Date"
type input "282"
type input "47"
type input "OurFirst Date"
type input "282"
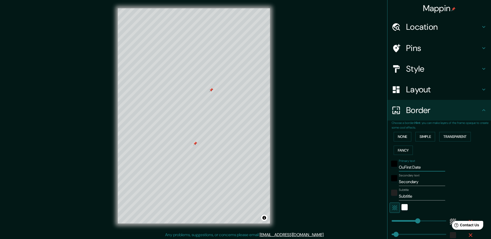
type input "47"
type input "OuFirst Date"
type input "282"
type input "47"
type input "OFirst Date"
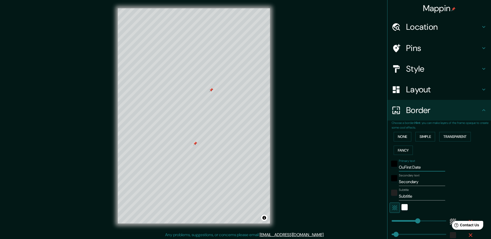
type input "282"
type input "47"
type input "First Date"
type input "282"
type input "47"
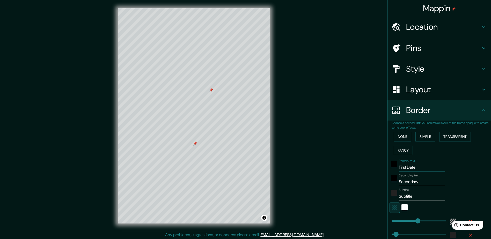
type input "First Date"
drag, startPoint x: 418, startPoint y: 181, endPoint x: 377, endPoint y: 181, distance: 41.1
click at [377, 181] on div "Mappin Location Van Woustraat 23, 1074 AA Amsterdam, Netherlands Pins Style Lay…" at bounding box center [245, 120] width 491 height 240
type input "A"
type input "282"
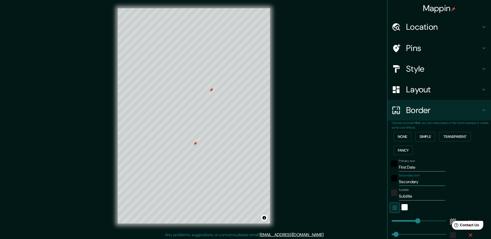
type input "47"
type input "Am"
type input "282"
type input "47"
type input "Ams"
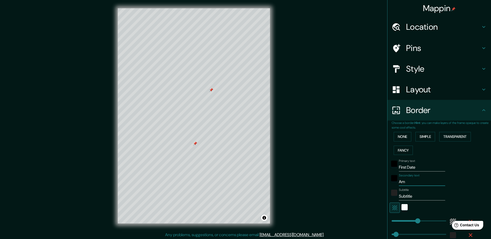
type input "282"
type input "47"
type input "Amst"
type input "282"
type input "47"
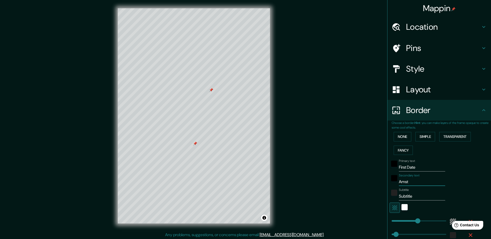
type input "Amste"
type input "282"
type input "47"
type input "Amster"
type input "282"
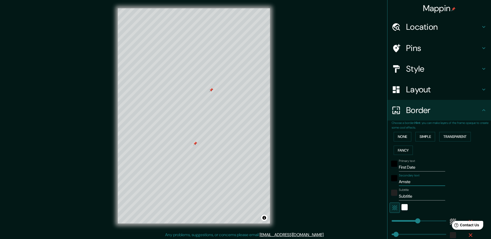
type input "47"
type input "Amsterd"
type input "282"
type input "47"
type input "Amsterda"
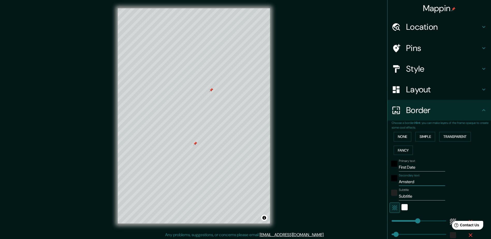
type input "282"
type input "47"
type input "Amsterdam"
type input "282"
type input "47"
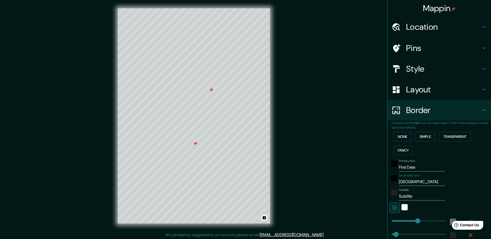
type input "Amsterdam"
drag, startPoint x: 417, startPoint y: 196, endPoint x: 372, endPoint y: 196, distance: 45.8
click at [372, 196] on div "Mappin Location Van Woustraat 23, 1074 AA Amsterdam, Netherlands Pins Style Lay…" at bounding box center [245, 120] width 491 height 240
type input "282"
type input "47"
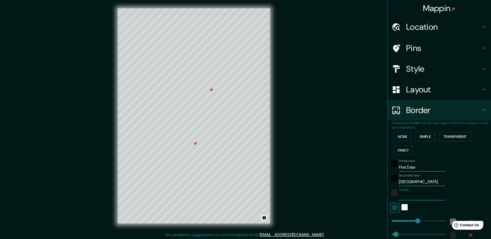
type input "T"
type input "282"
type input "47"
type input "Th"
type input "282"
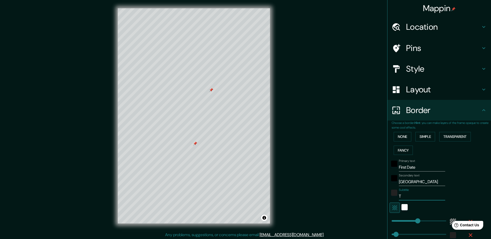
type input "47"
type input "The"
type input "282"
type input "47"
type input "The"
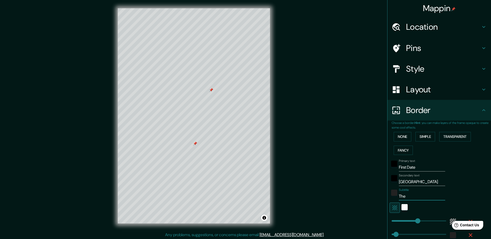
type input "282"
type input "47"
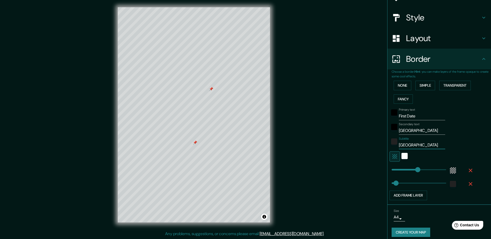
scroll to position [55, 0]
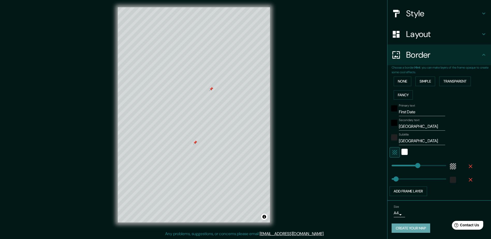
click at [403, 228] on button "Create your map" at bounding box center [411, 229] width 39 height 10
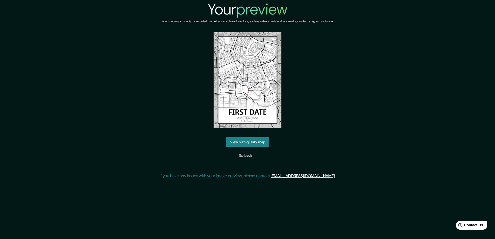
click at [240, 143] on link "View high quality map" at bounding box center [247, 142] width 43 height 10
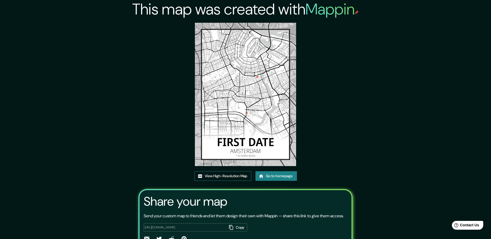
click at [246, 176] on link "View High-Resolution Map" at bounding box center [222, 176] width 57 height 10
click at [270, 178] on link "Go to homepage" at bounding box center [275, 176] width 41 height 10
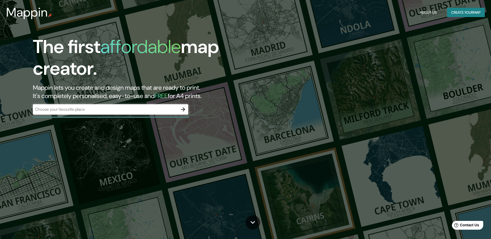
click at [150, 113] on div "​" at bounding box center [110, 109] width 155 height 10
click at [185, 111] on icon "button" at bounding box center [183, 109] width 6 height 6
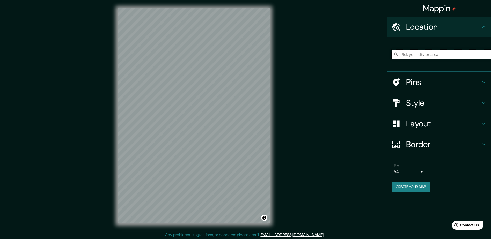
click at [400, 57] on input "Pick your city or area" at bounding box center [441, 54] width 99 height 9
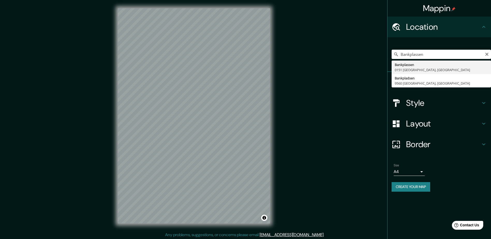
type input "Bankplassen, [GEOGRAPHIC_DATA], [GEOGRAPHIC_DATA]"
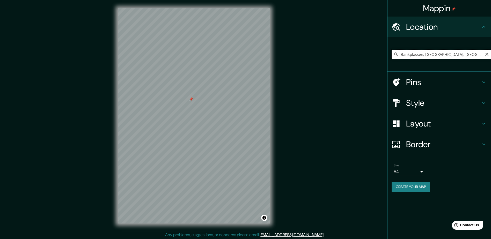
drag, startPoint x: 401, startPoint y: 54, endPoint x: 477, endPoint y: 58, distance: 75.9
click at [477, 58] on input "Bankplassen, [GEOGRAPHIC_DATA], [GEOGRAPHIC_DATA]" at bounding box center [441, 54] width 99 height 9
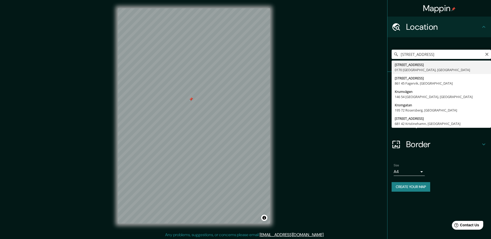
type input "[STREET_ADDRESS]"
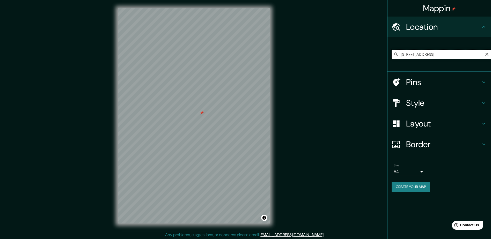
drag, startPoint x: 401, startPoint y: 55, endPoint x: 496, endPoint y: 57, distance: 94.7
click at [491, 57] on html "Mappin Location [STREET_ADDRESS] Pins Style Layout Border Choose a border. Hint…" at bounding box center [245, 119] width 491 height 239
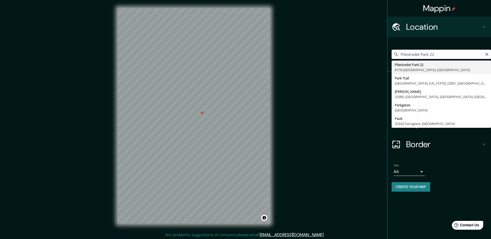
type input "[STREET_ADDRESS]"
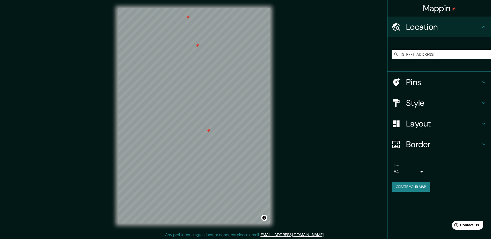
click at [415, 103] on h4 "Style" at bounding box center [443, 103] width 75 height 10
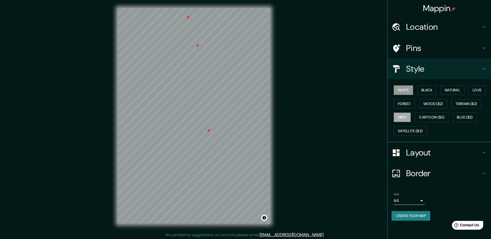
click at [401, 117] on button "Grey" at bounding box center [402, 118] width 17 height 10
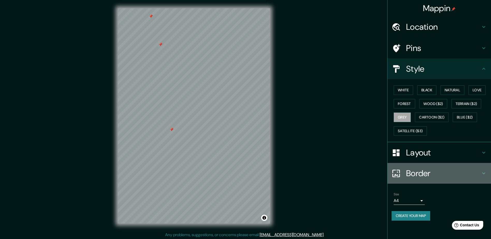
click at [423, 171] on h4 "Border" at bounding box center [443, 173] width 75 height 10
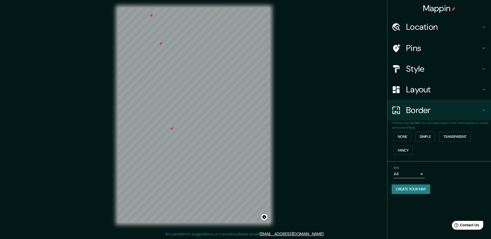
scroll to position [1, 0]
click at [453, 137] on button "Transparent" at bounding box center [455, 137] width 32 height 10
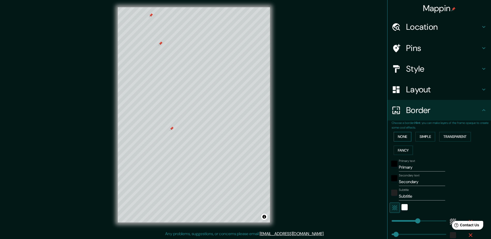
click at [400, 136] on button "None" at bounding box center [403, 137] width 18 height 10
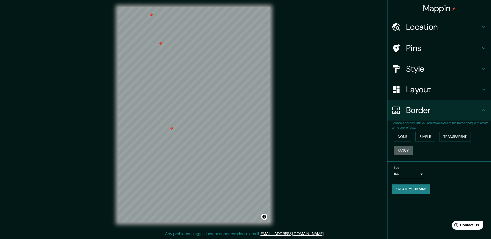
click at [400, 150] on button "Fancy" at bounding box center [403, 151] width 19 height 10
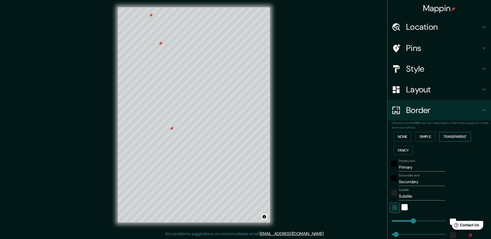
click at [446, 140] on button "Transparent" at bounding box center [455, 137] width 32 height 10
click at [425, 137] on button "Simple" at bounding box center [425, 137] width 20 height 10
drag, startPoint x: 411, startPoint y: 169, endPoint x: 380, endPoint y: 168, distance: 30.6
click at [380, 168] on div "Mappin Location [STREET_ADDRESS] Pins Style Layout Border Choose a border. Hint…" at bounding box center [245, 119] width 491 height 240
type input "T"
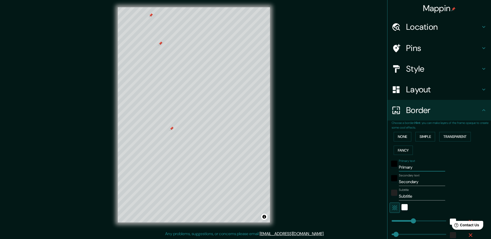
type input "235"
type input "47"
type input "Th"
type input "235"
type input "47"
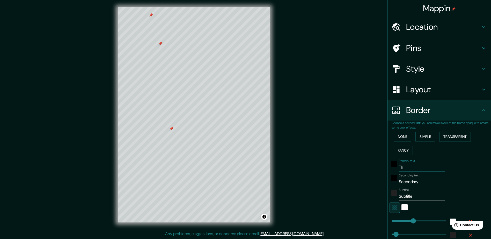
type input "The"
type input "235"
type input "47"
type input "The"
type input "235"
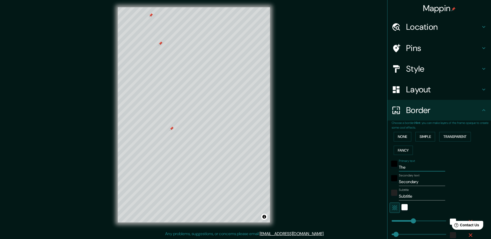
type input "47"
type input "The B"
type input "235"
type input "47"
type input "The Be"
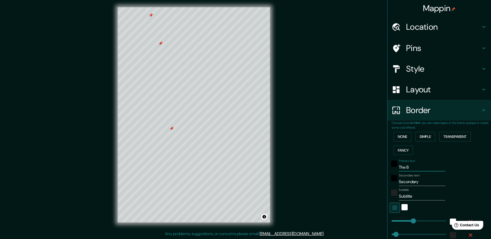
type input "235"
type input "47"
type input "The Beg"
type input "235"
type input "47"
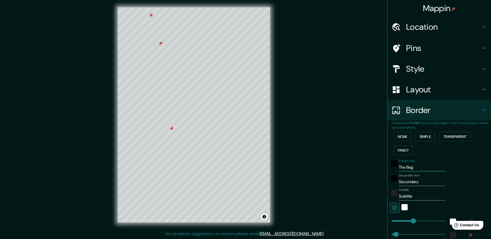
type input "The Begi"
type input "235"
type input "47"
type input "The Begin"
type input "235"
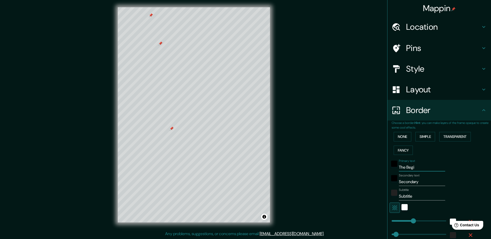
type input "47"
type input "The Beginn"
type input "235"
type input "47"
type input "The Beginni"
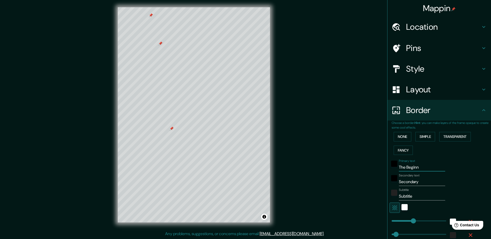
type input "235"
type input "47"
type input "The Beginnin"
type input "235"
type input "47"
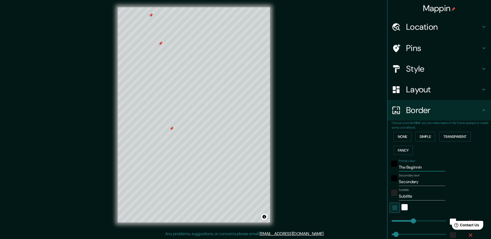
type input "The Beginning"
type input "235"
type input "47"
type input "The Beginning"
drag, startPoint x: 425, startPoint y: 182, endPoint x: 343, endPoint y: 178, distance: 81.3
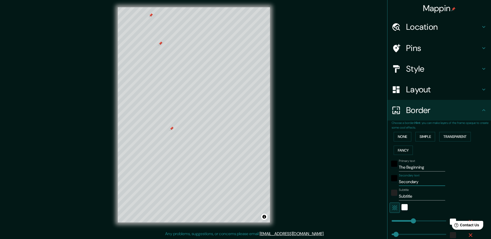
click at [343, 178] on div "Mappin Location [STREET_ADDRESS] Pins Style Layout Border Choose a border. Hint…" at bounding box center [245, 119] width 491 height 240
type input "O"
type input "235"
type input "47"
type input "Os"
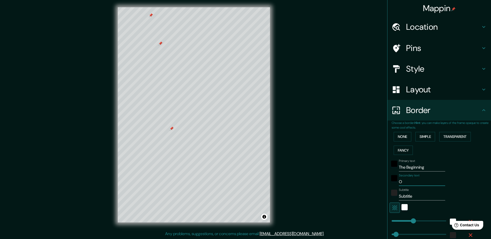
type input "235"
type input "47"
type input "Osl"
type input "235"
type input "47"
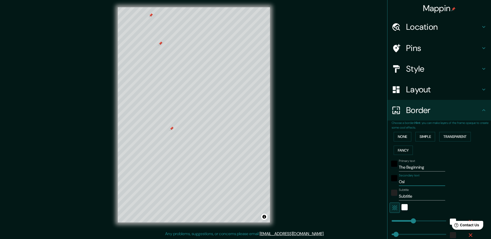
type input "[GEOGRAPHIC_DATA]"
type input "235"
type input "47"
type input "[GEOGRAPHIC_DATA]"
drag, startPoint x: 428, startPoint y: 197, endPoint x: 379, endPoint y: 192, distance: 49.2
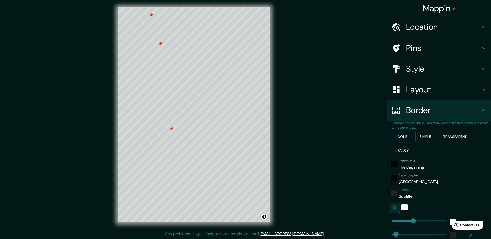
click at [379, 192] on div "Mappin Location [STREET_ADDRESS] Pins Style Layout Border Choose a border. Hint…" at bounding box center [245, 119] width 491 height 240
type input "235"
type input "47"
type input "N"
type input "235"
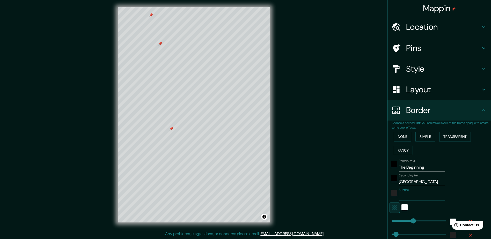
type input "47"
type input "No"
type input "235"
type input "47"
type input "Nor"
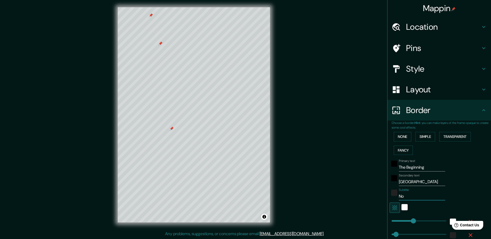
type input "235"
type input "47"
type input "Norw"
type input "235"
type input "47"
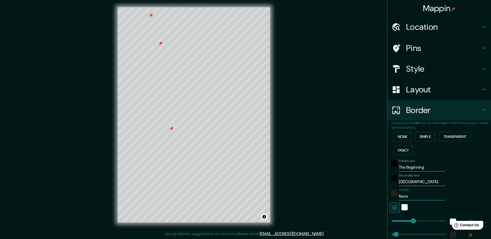
type input "Norwa"
type input "235"
type input "47"
type input "Norway"
type input "235"
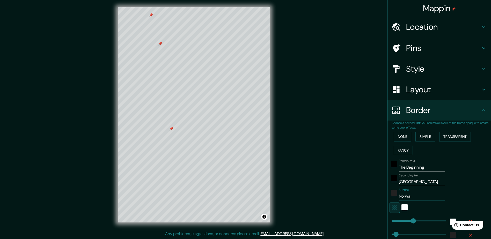
type input "47"
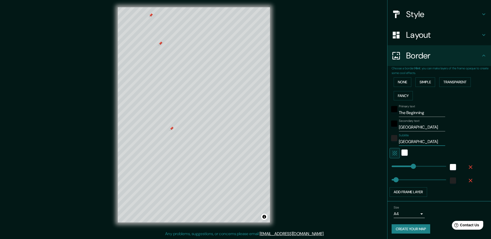
scroll to position [55, 0]
type input "Norway"
click at [394, 230] on button "Create your map" at bounding box center [411, 229] width 39 height 10
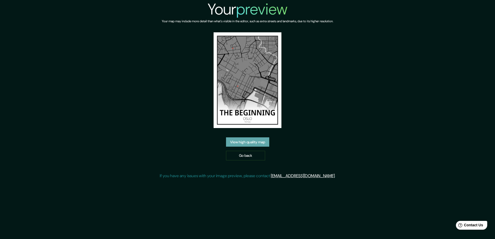
click at [233, 143] on link "View high quality map" at bounding box center [247, 142] width 43 height 10
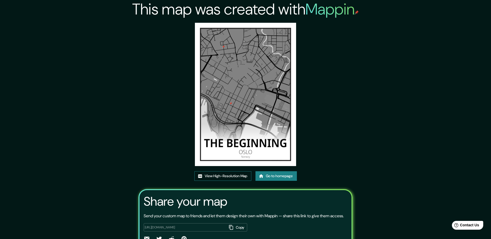
click at [234, 176] on link "View High-Resolution Map" at bounding box center [222, 176] width 57 height 10
